Goal: Task Accomplishment & Management: Complete application form

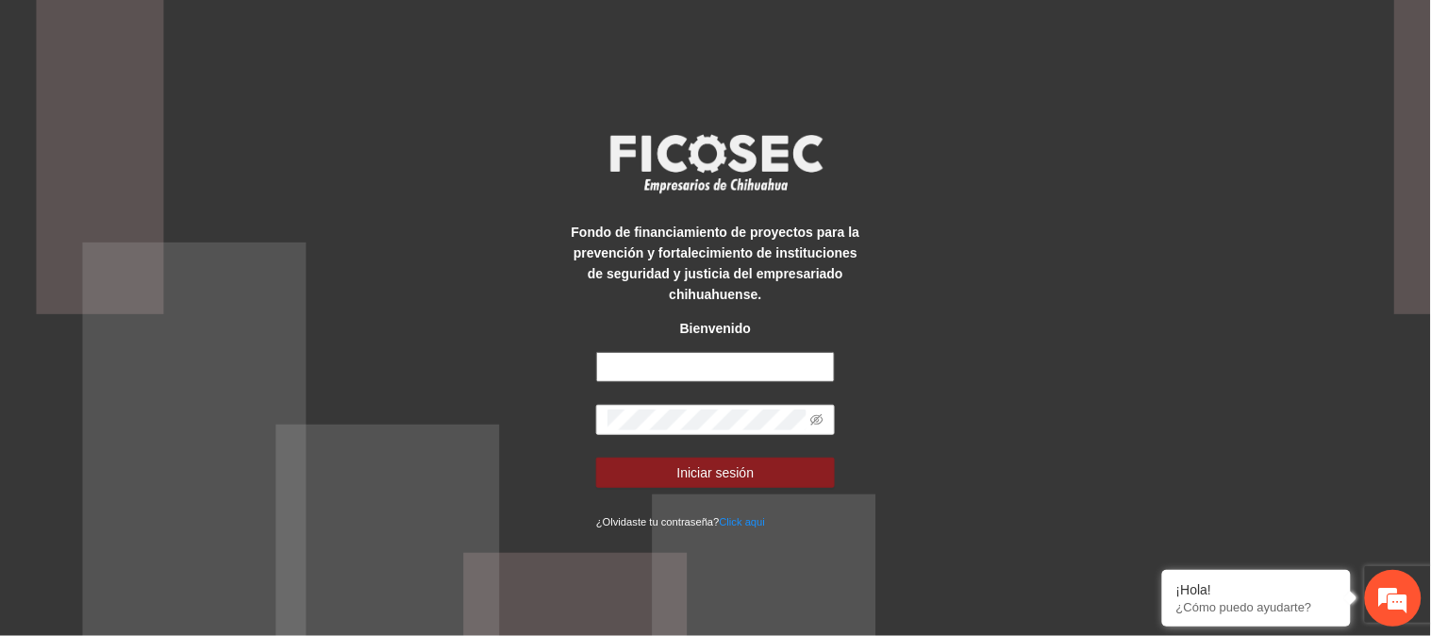
click at [686, 369] on input "text" at bounding box center [715, 367] width 239 height 30
type input "**********"
drag, startPoint x: 809, startPoint y: 436, endPoint x: 738, endPoint y: 361, distance: 102.7
click at [738, 361] on input "**********" at bounding box center [715, 367] width 239 height 30
drag, startPoint x: 1047, startPoint y: 383, endPoint x: 1014, endPoint y: 391, distance: 34.1
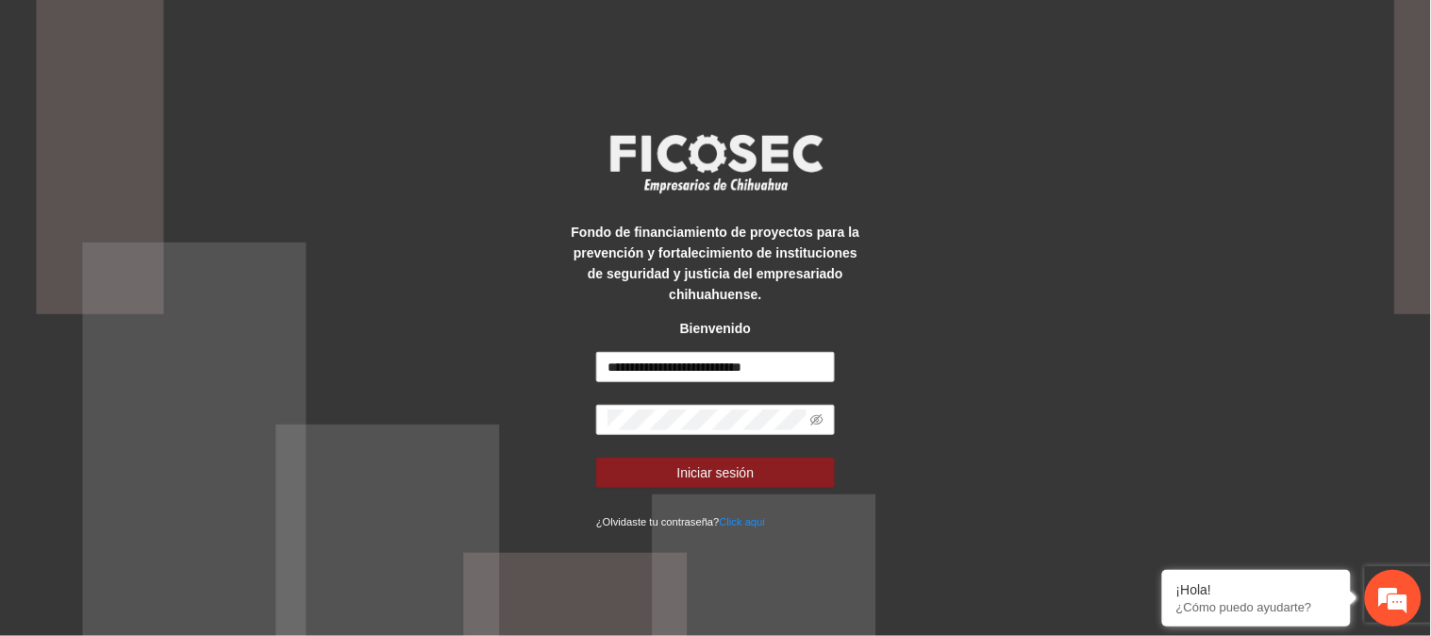
click at [1047, 383] on div "**********" at bounding box center [715, 318] width 1431 height 636
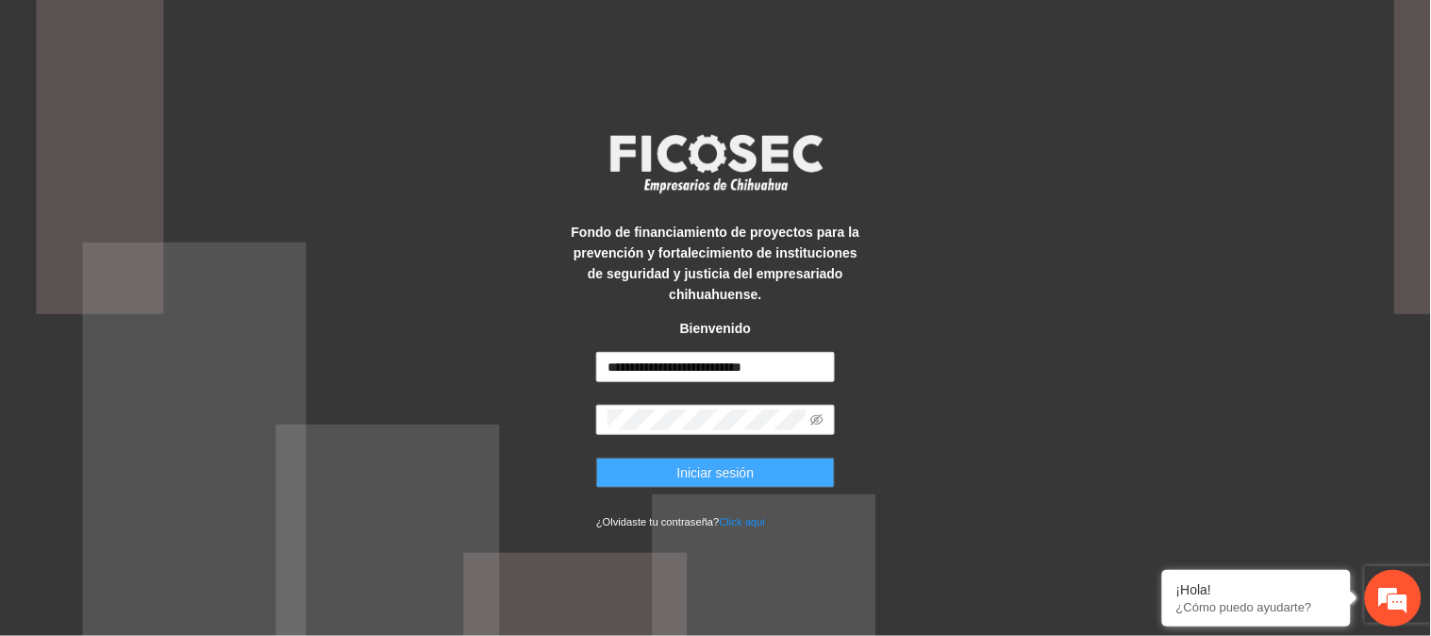
click at [698, 464] on span "Iniciar sesión" at bounding box center [715, 472] width 77 height 21
click at [655, 465] on button "Iniciar sesión" at bounding box center [715, 472] width 239 height 30
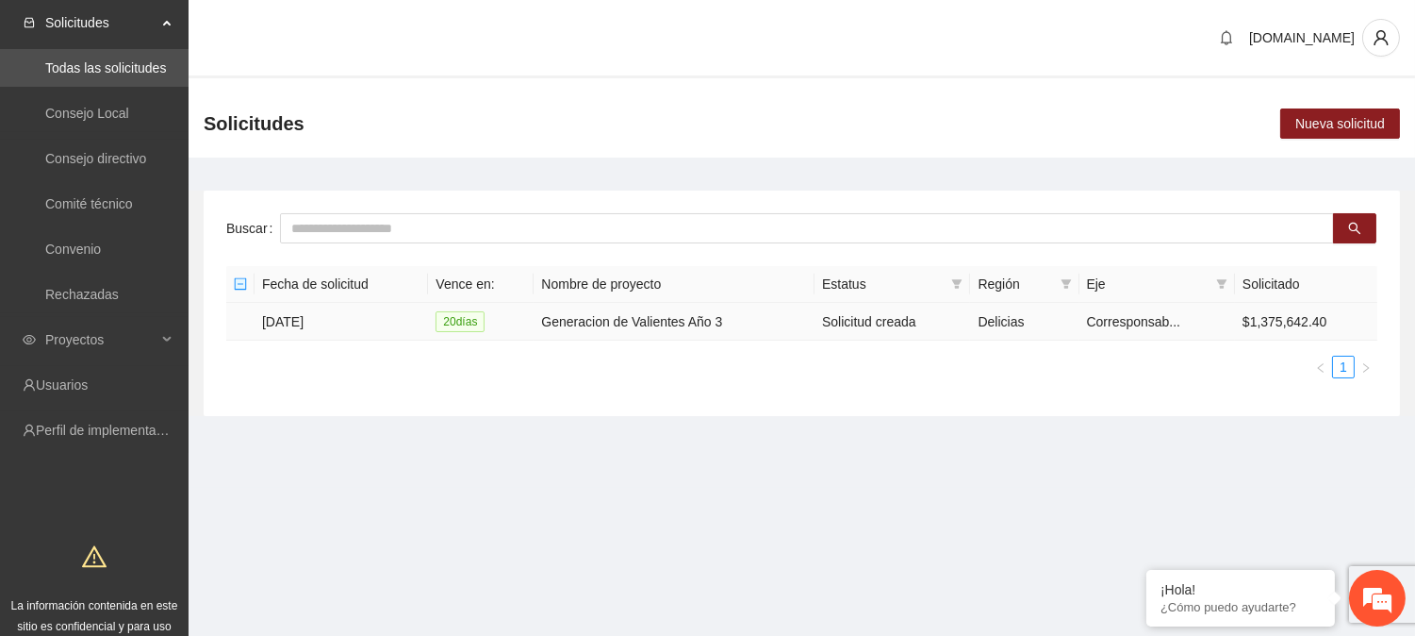
click at [303, 316] on td "[DATE]" at bounding box center [342, 322] width 174 height 38
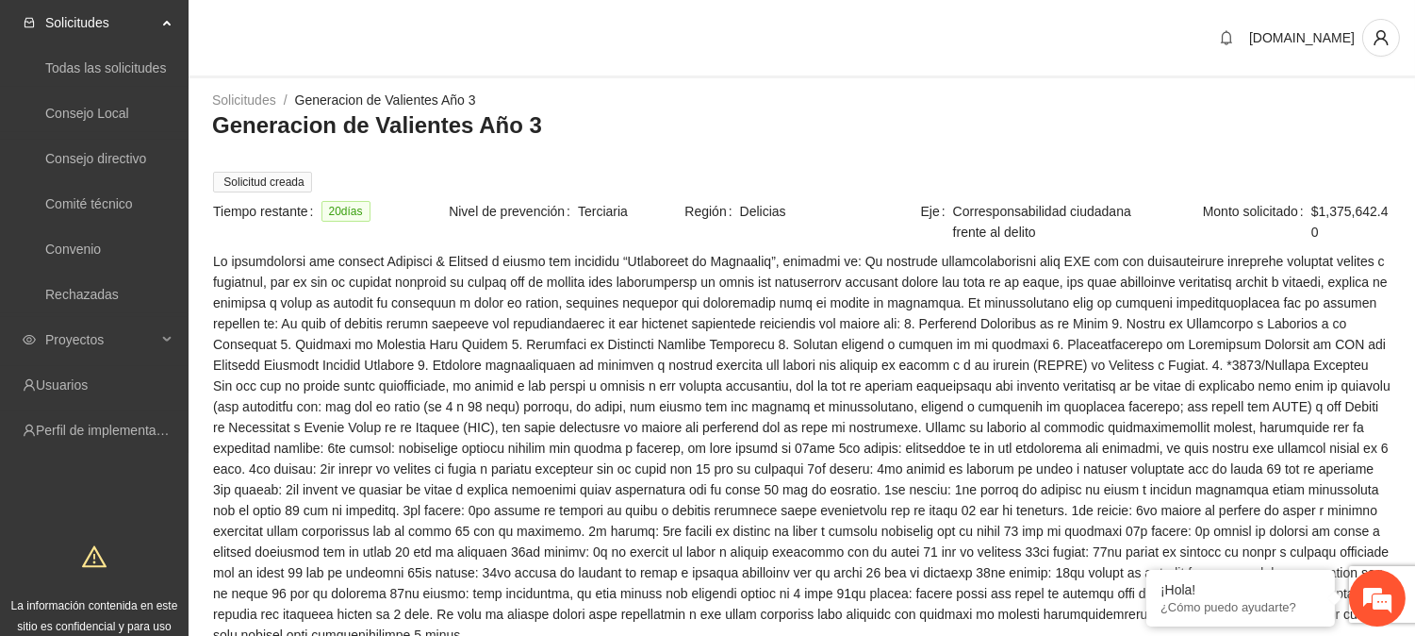
drag, startPoint x: 1414, startPoint y: 174, endPoint x: 1416, endPoint y: 327, distance: 153.7
click at [1415, 327] on html "Solicitudes Todas las solicitudes Consejo Local Consejo directivo Comité técnic…" at bounding box center [707, 318] width 1415 height 636
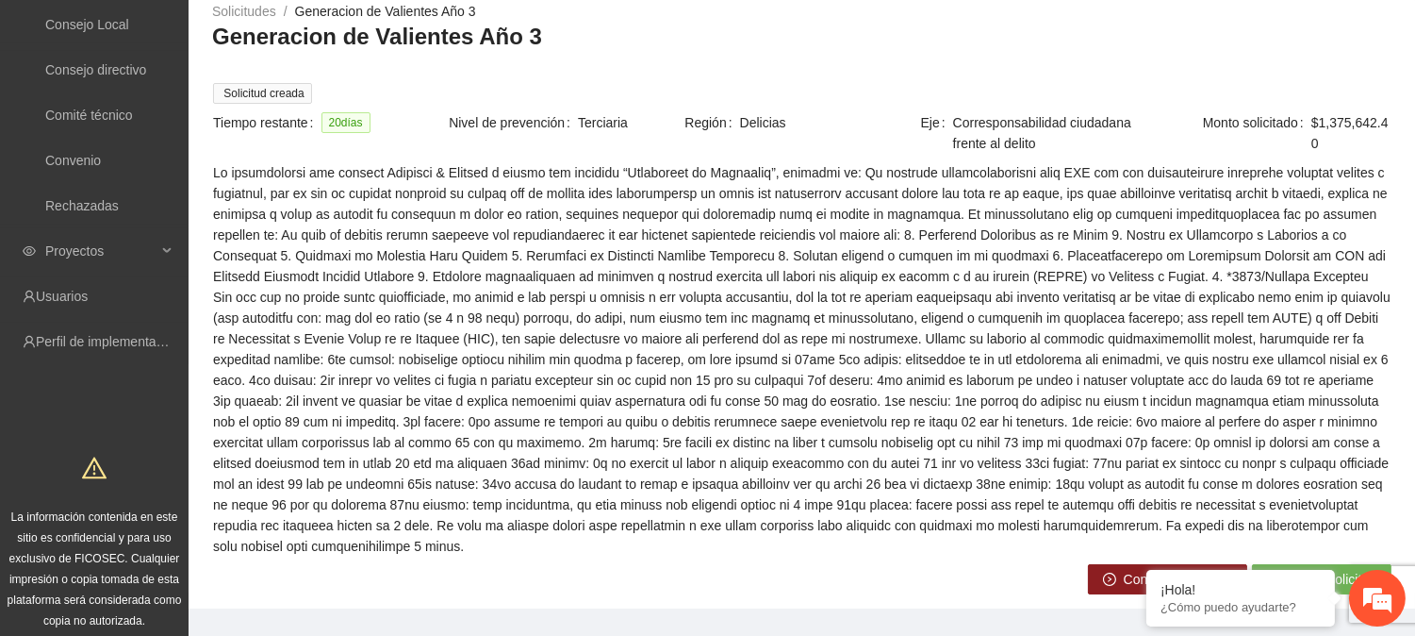
scroll to position [302, 0]
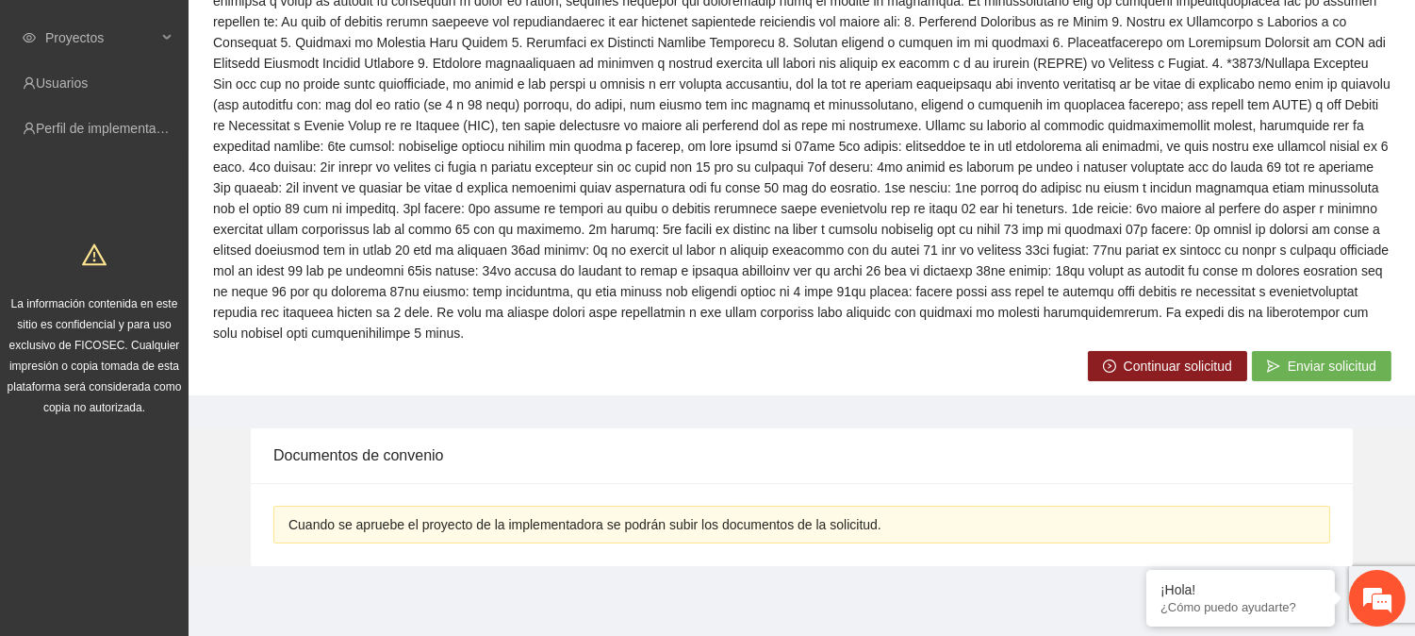
click at [1138, 371] on span "Continuar solicitud" at bounding box center [1178, 366] width 108 height 21
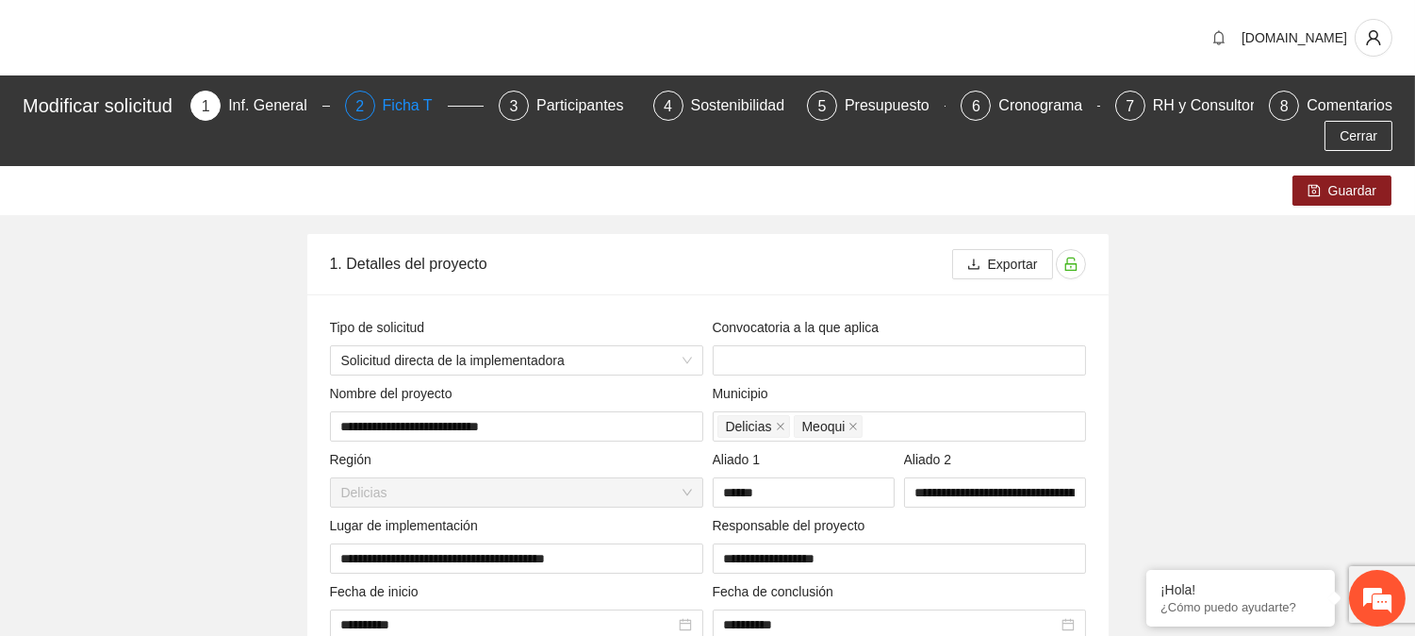
click at [428, 110] on div "Ficha T" at bounding box center [415, 106] width 65 height 30
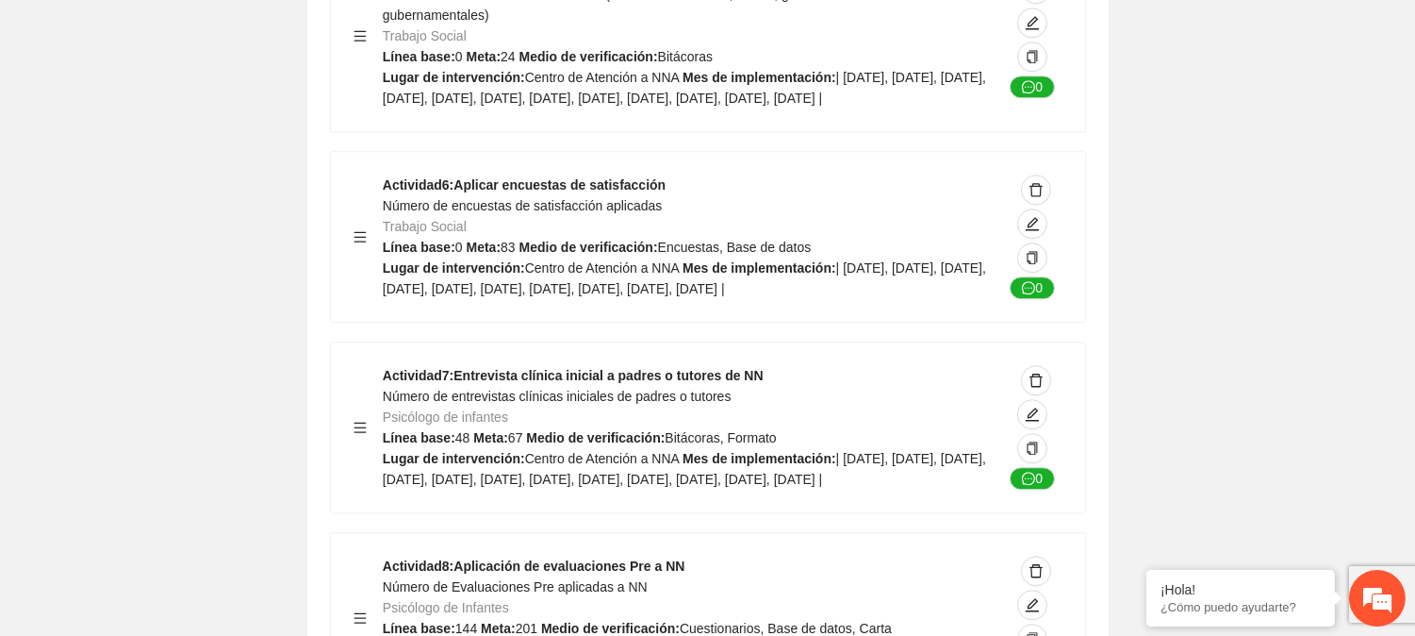
scroll to position [9128, 0]
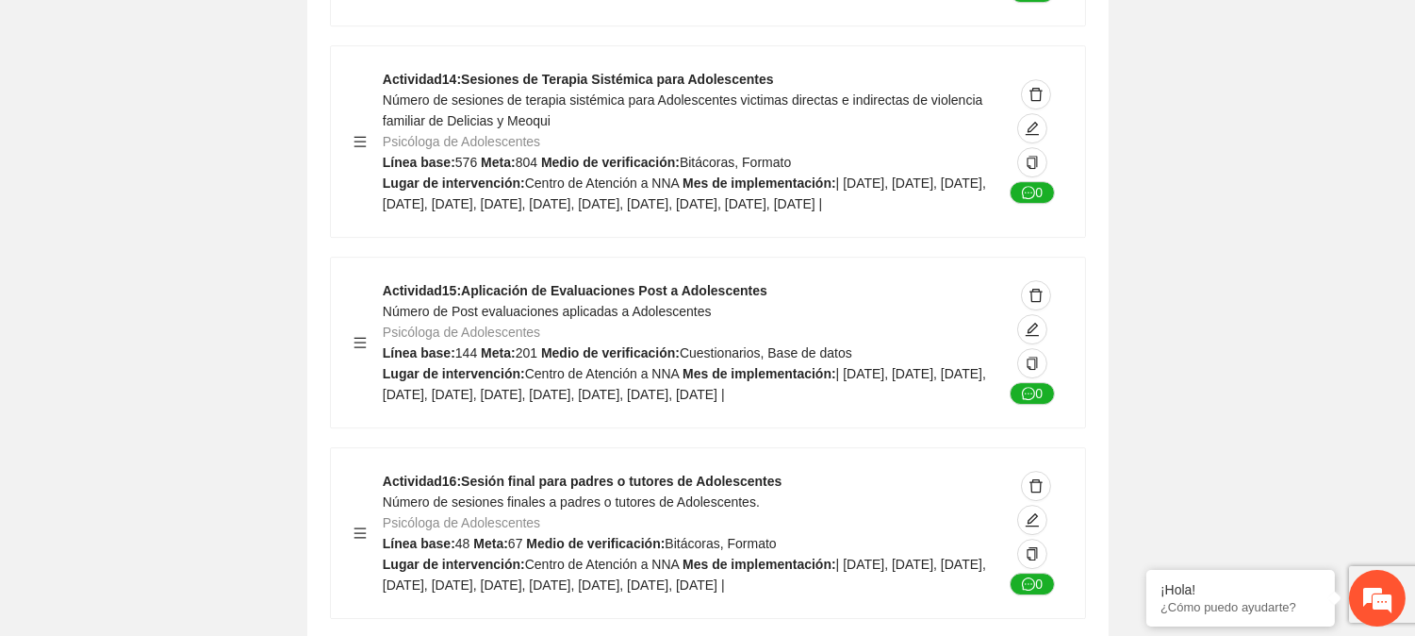
scroll to position [10684, 0]
